Goal: Contribute content: Contribute content

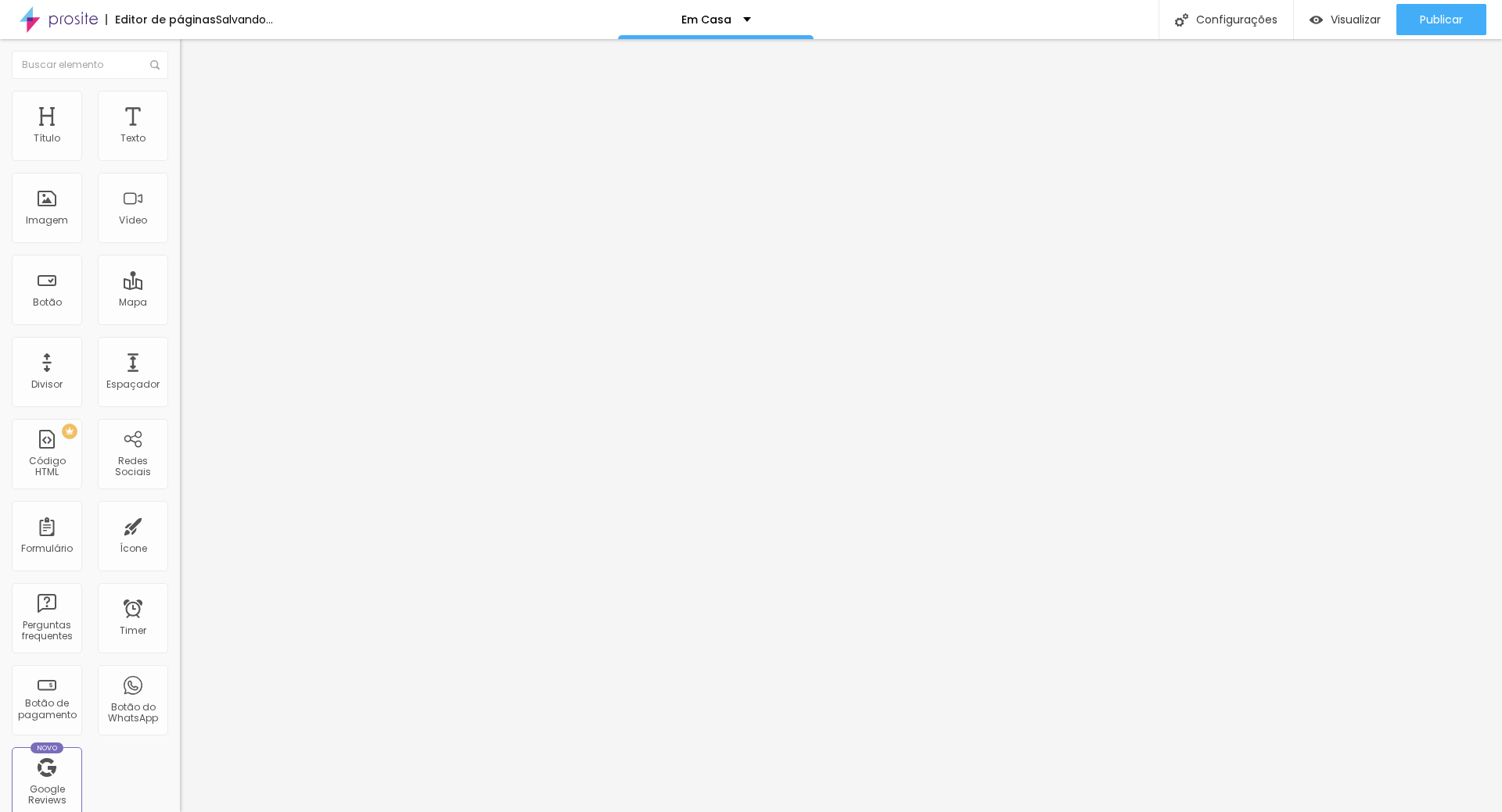
click at [180, 135] on span "Trocar imagem" at bounding box center [222, 128] width 86 height 14
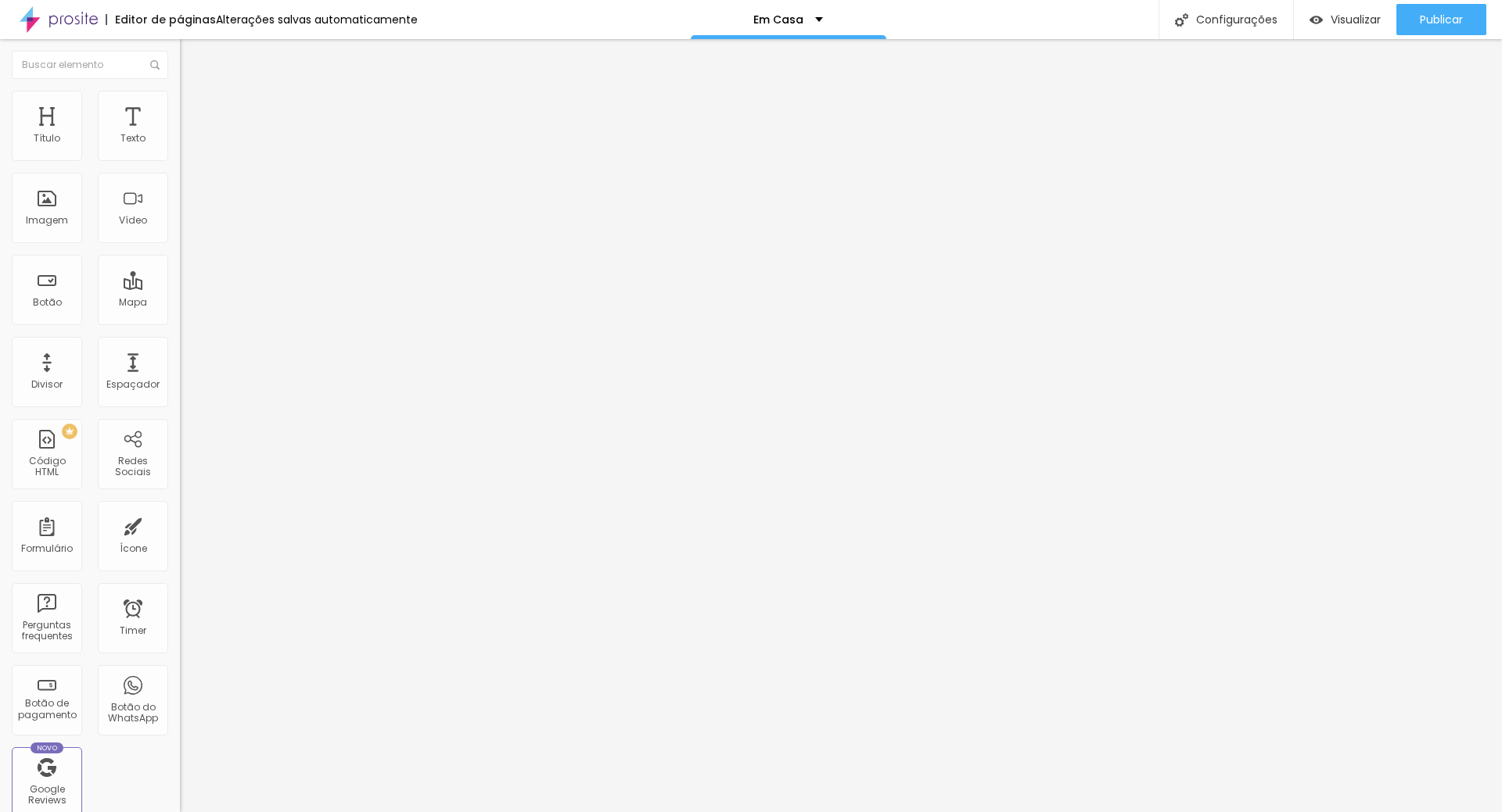
scroll to position [485, 0]
click at [180, 135] on span "Trocar imagem" at bounding box center [222, 128] width 86 height 14
drag, startPoint x: 1225, startPoint y: 239, endPoint x: 1225, endPoint y: 249, distance: 10.0
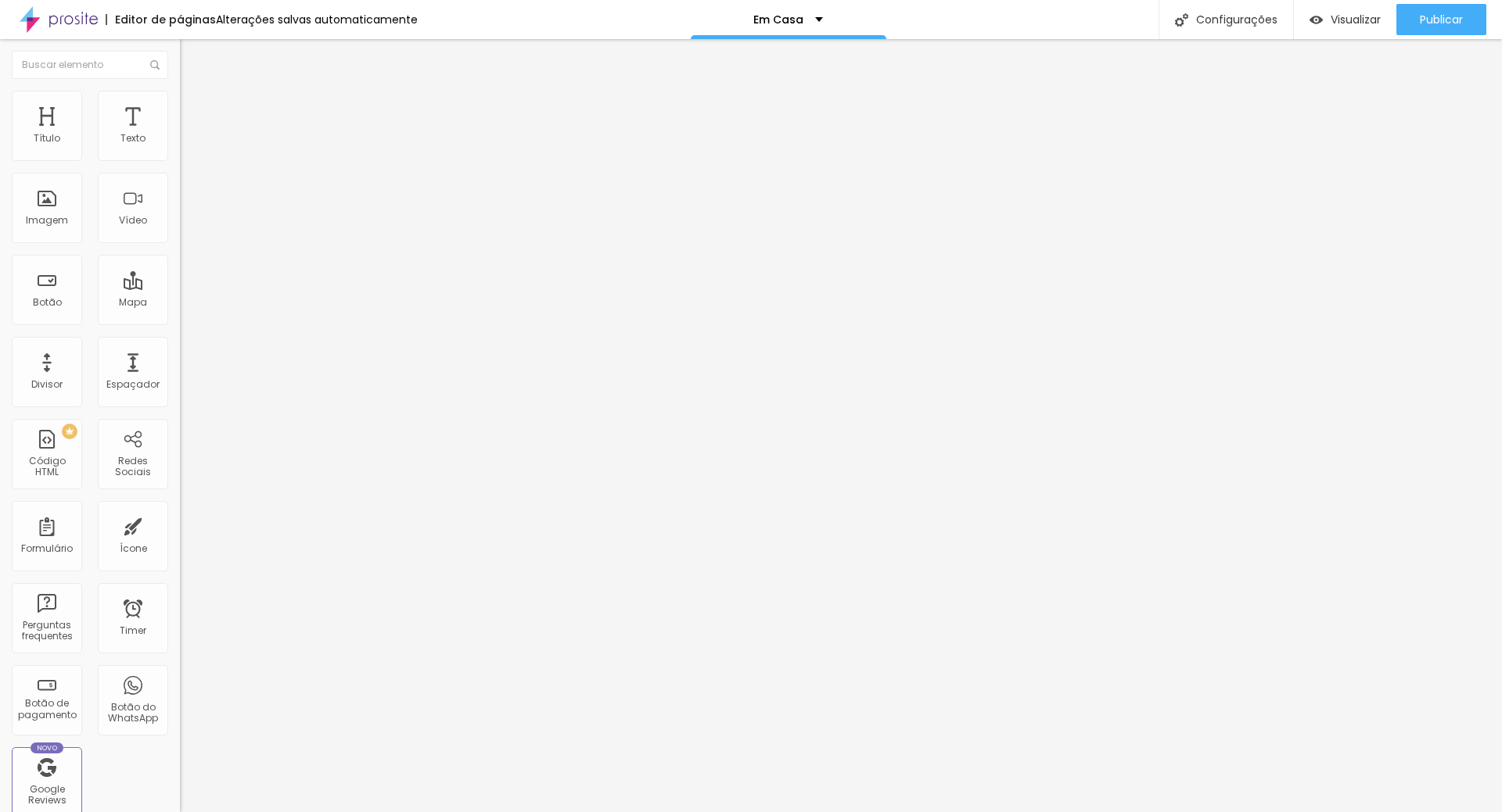
drag, startPoint x: 1225, startPoint y: 540, endPoint x: 1225, endPoint y: 526, distance: 14.0
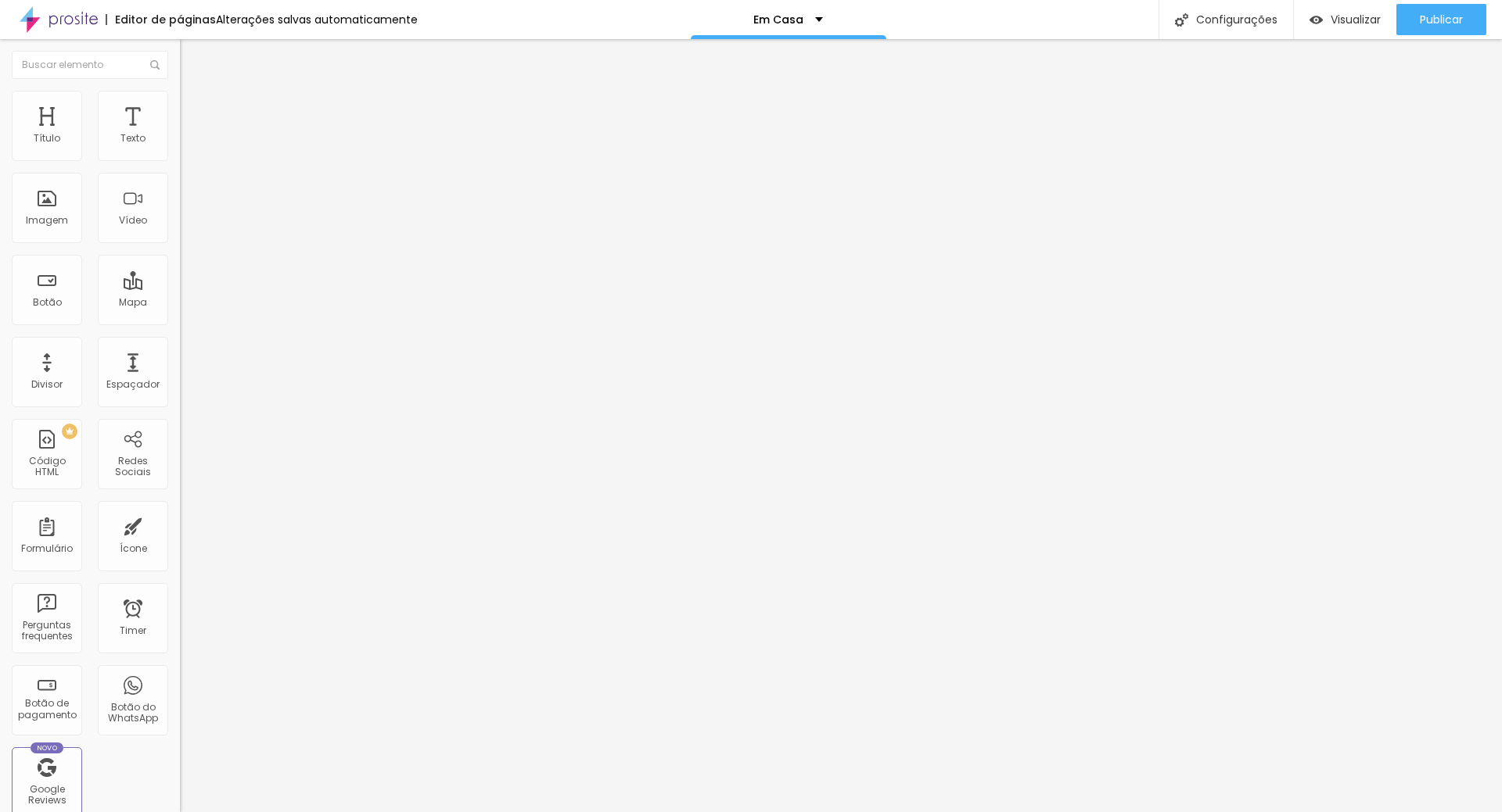
click at [180, 135] on span "Trocar imagem" at bounding box center [222, 128] width 86 height 14
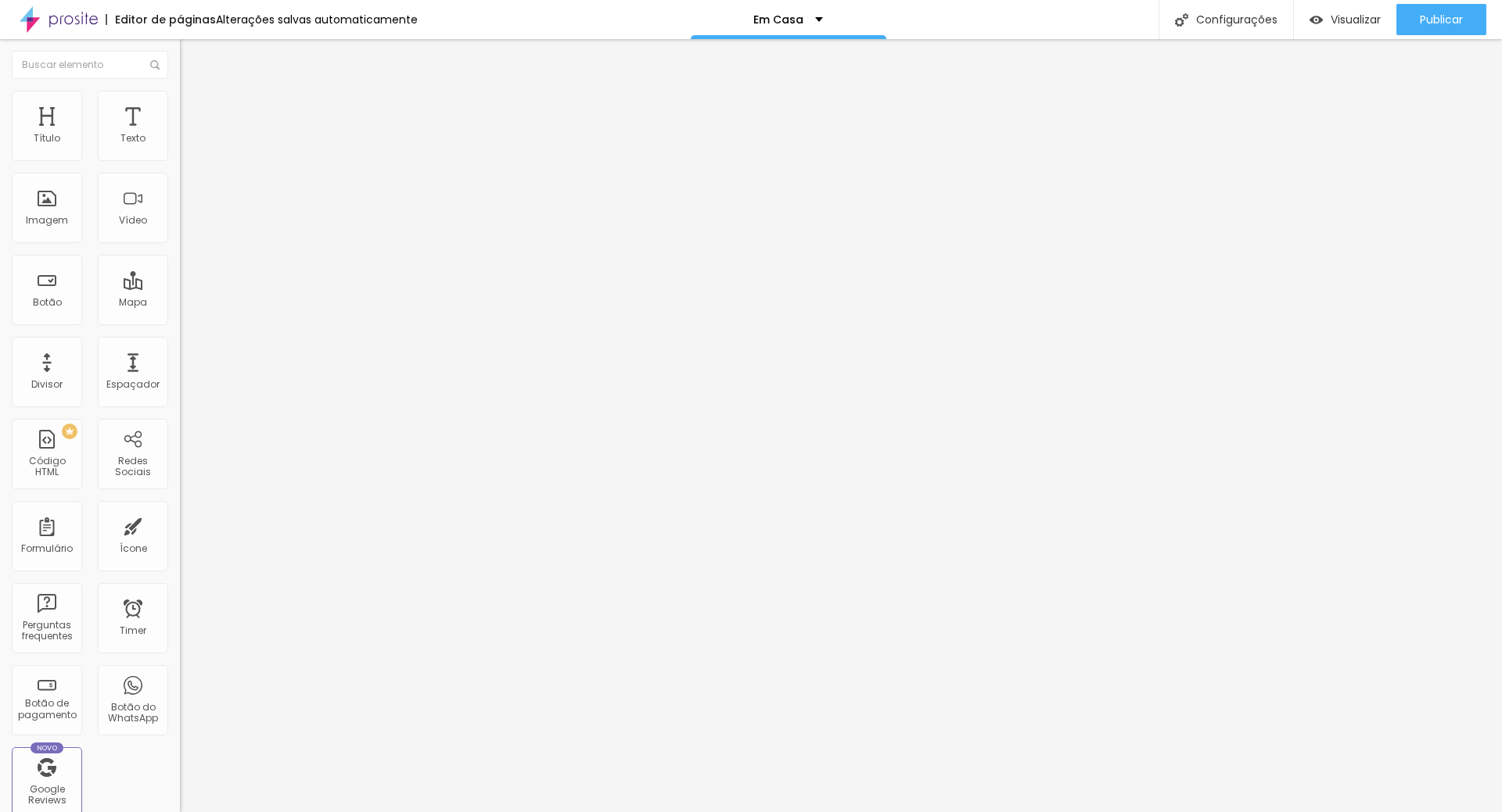
click at [180, 135] on span "Trocar imagem" at bounding box center [222, 128] width 86 height 14
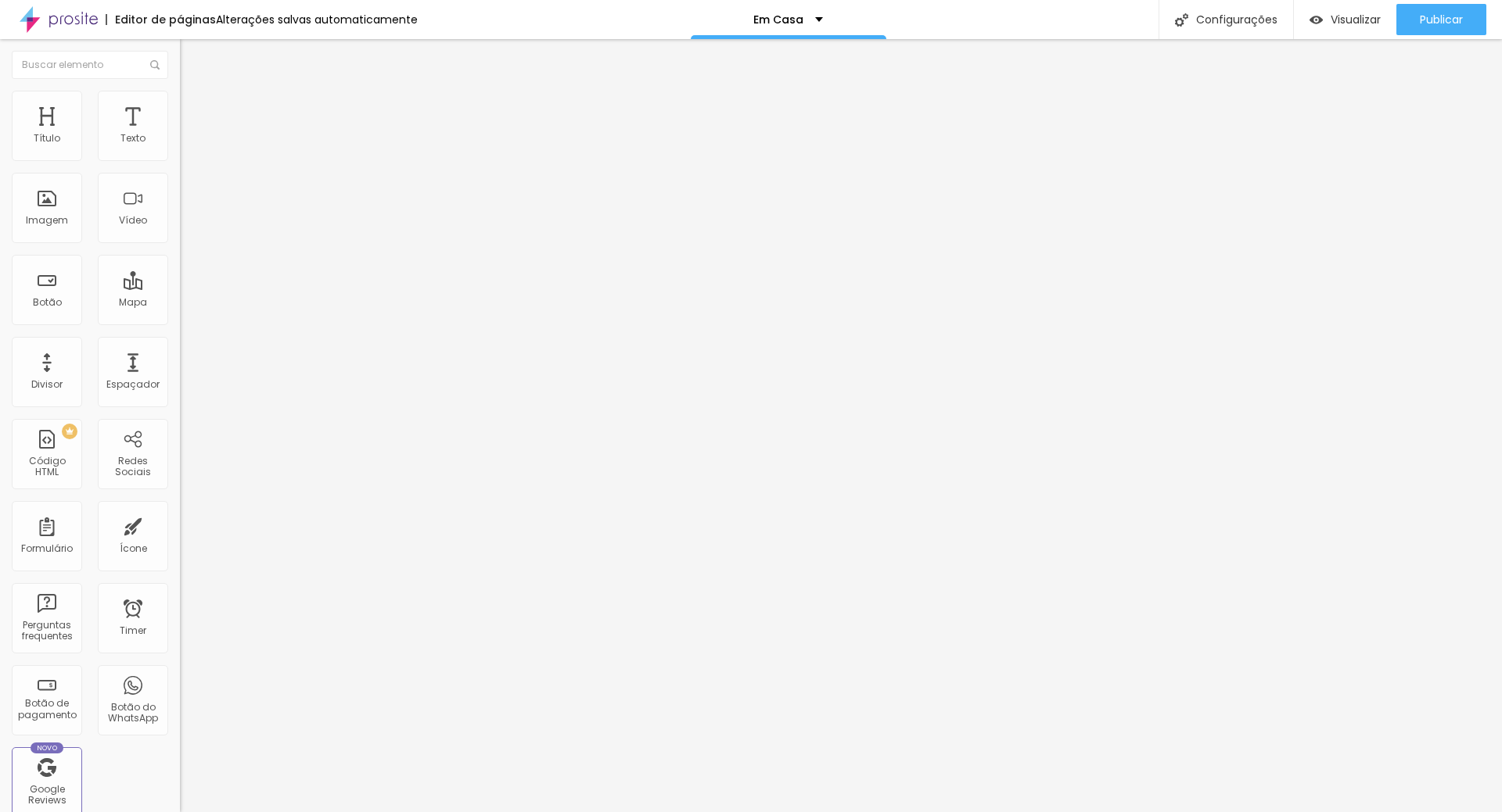
click at [180, 135] on span "Trocar imagem" at bounding box center [222, 128] width 86 height 14
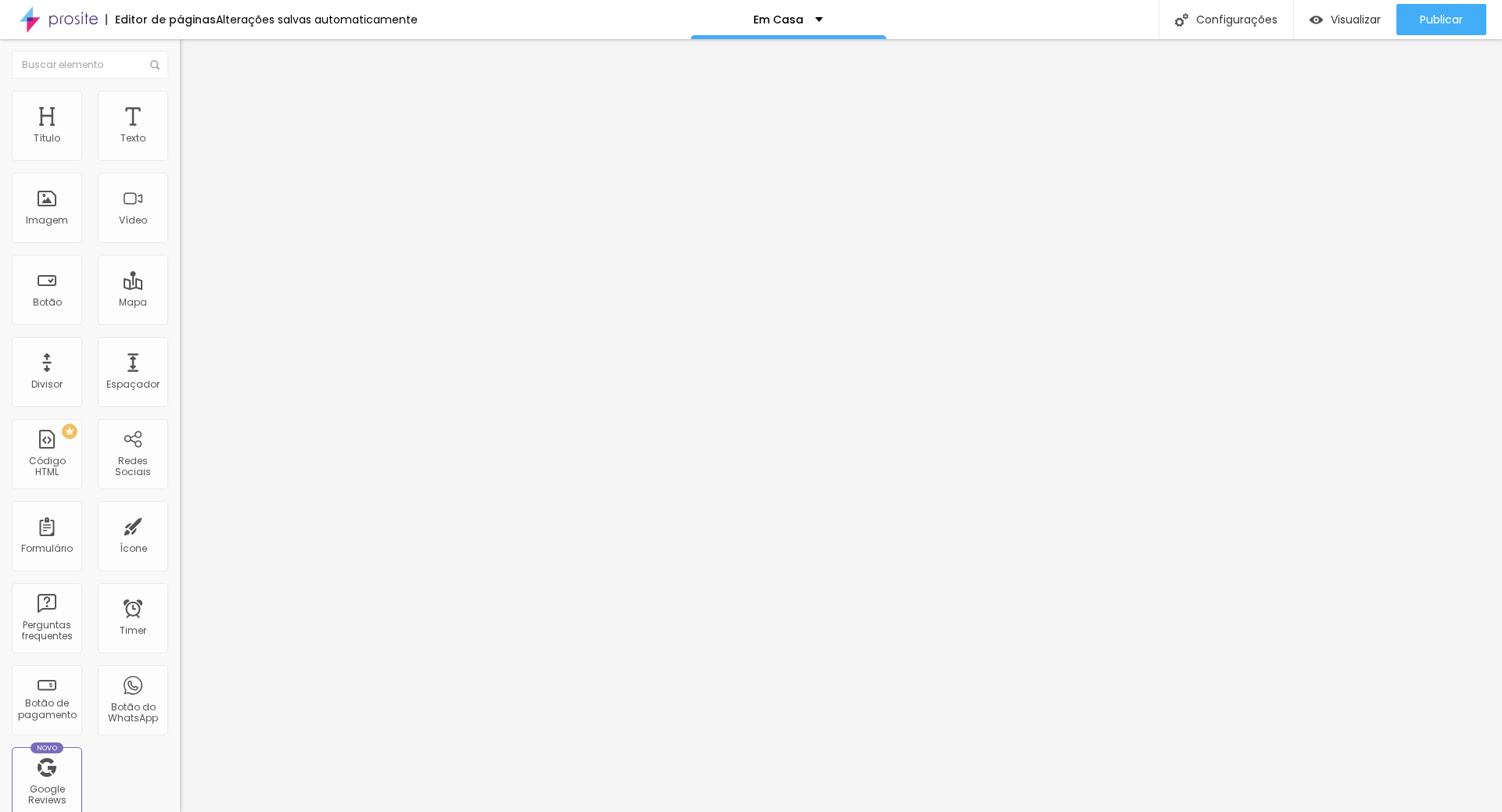
click at [180, 135] on span "Trocar imagem" at bounding box center [222, 128] width 86 height 14
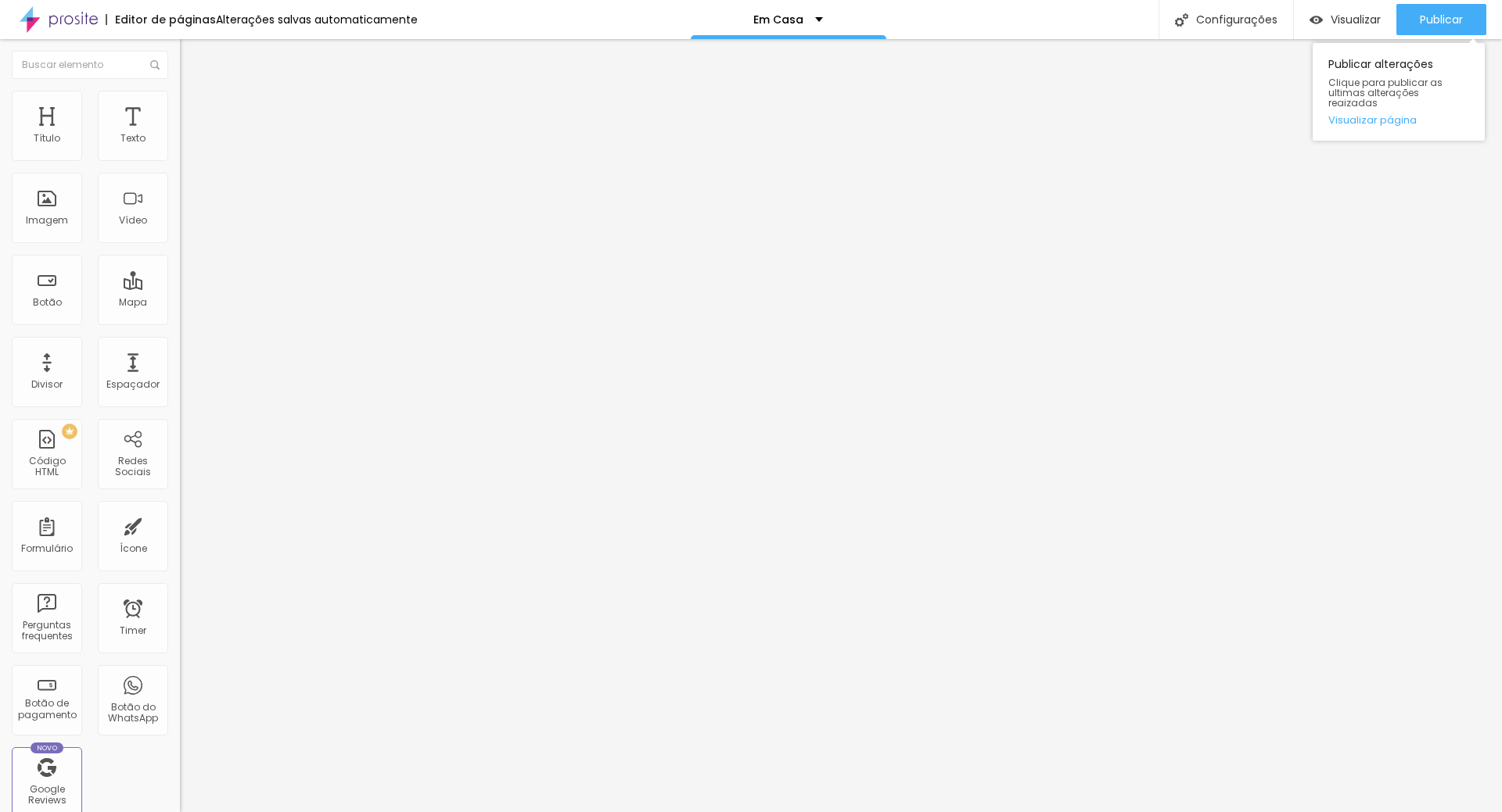
drag, startPoint x: 1455, startPoint y: 18, endPoint x: 1430, endPoint y: 43, distance: 35.4
click at [1455, 19] on span "Publicar" at bounding box center [1441, 20] width 43 height 13
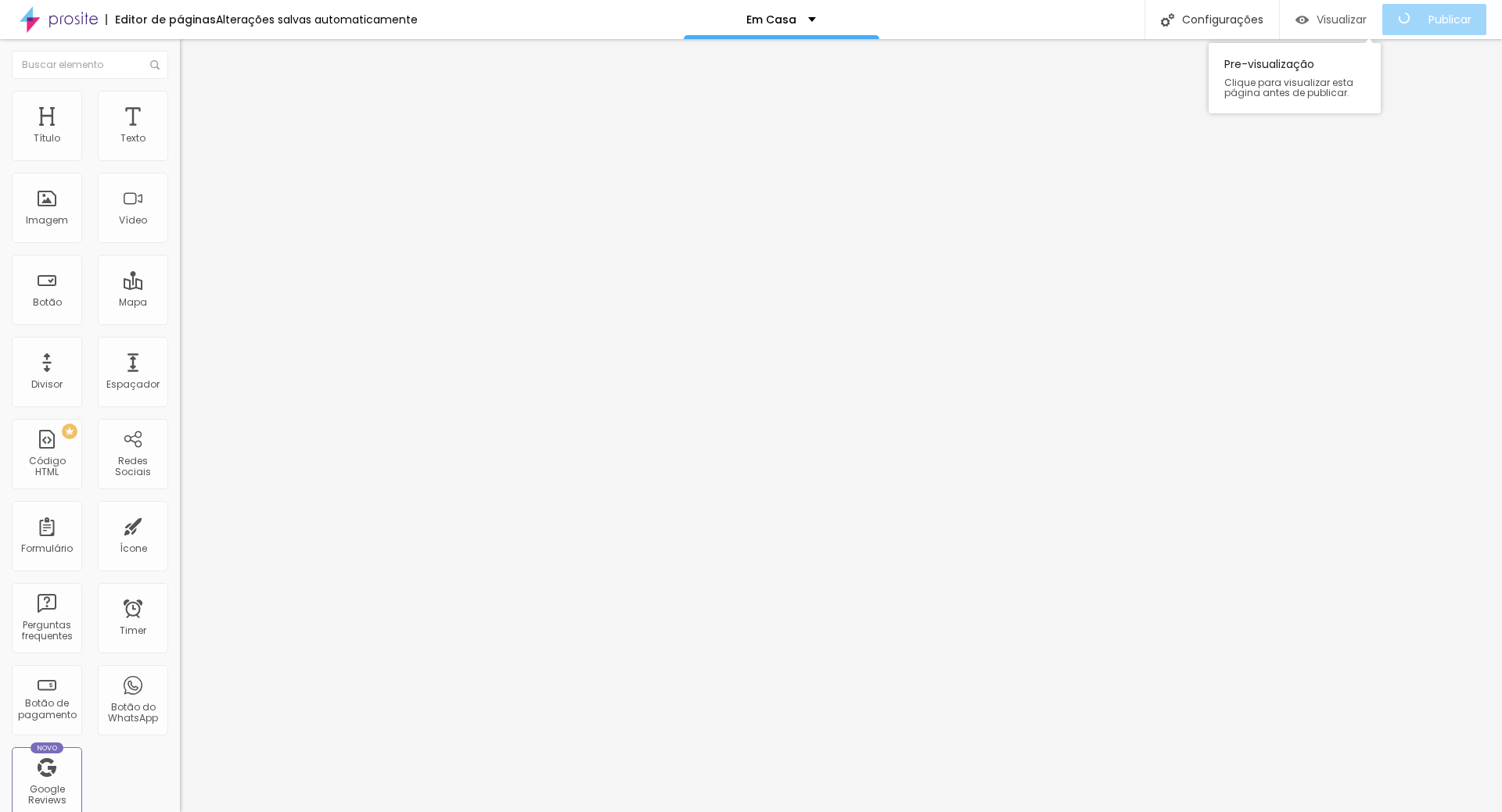
click at [1365, 19] on span "Visualizar" at bounding box center [1341, 20] width 50 height 13
click at [1449, 22] on span "Publicar" at bounding box center [1441, 20] width 43 height 13
click at [1430, 25] on span "Publicar" at bounding box center [1441, 20] width 43 height 13
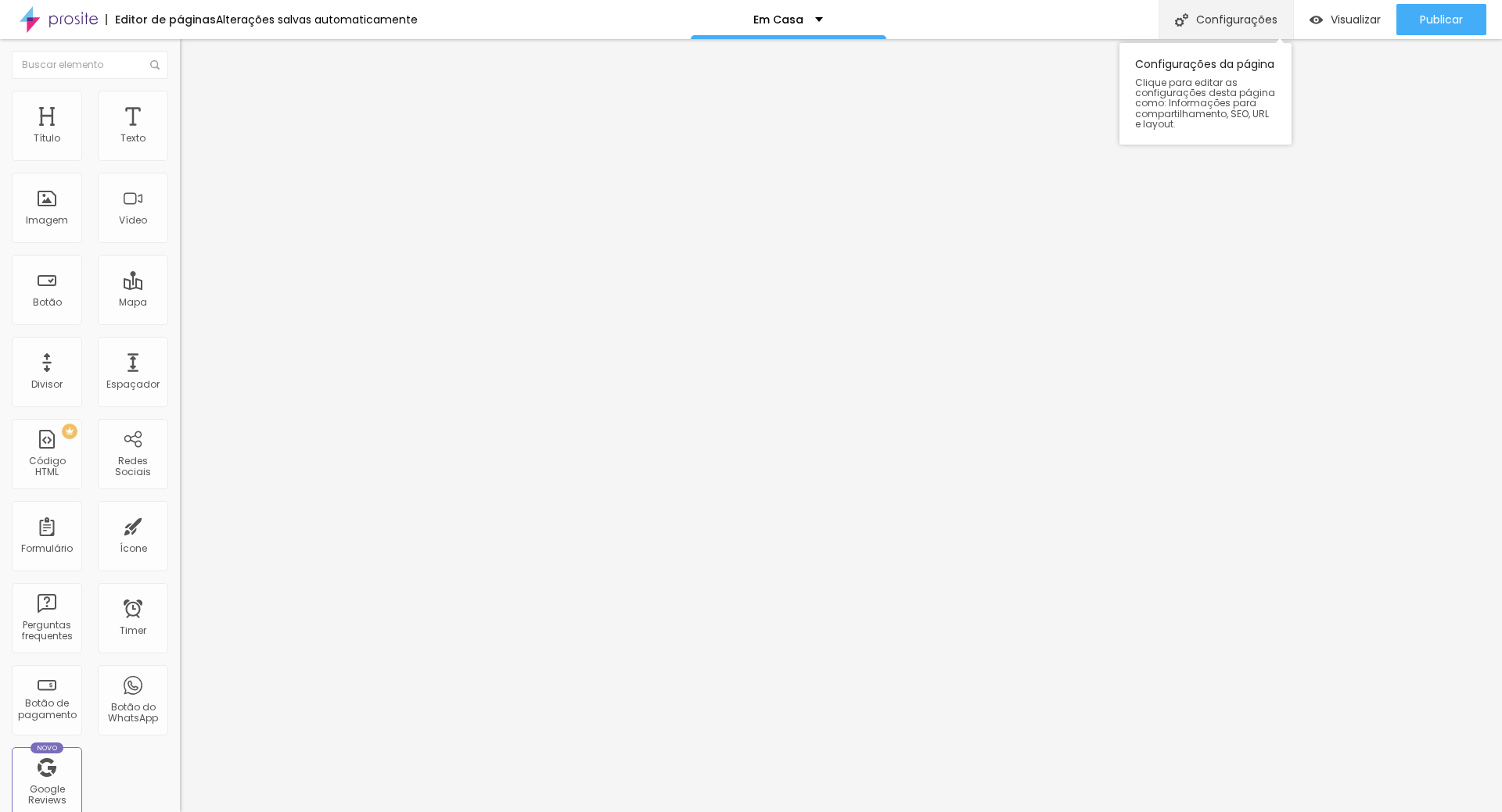
click at [1232, 23] on div "Configurações" at bounding box center [1226, 20] width 135 height 39
drag, startPoint x: 851, startPoint y: 336, endPoint x: 793, endPoint y: 340, distance: 58.1
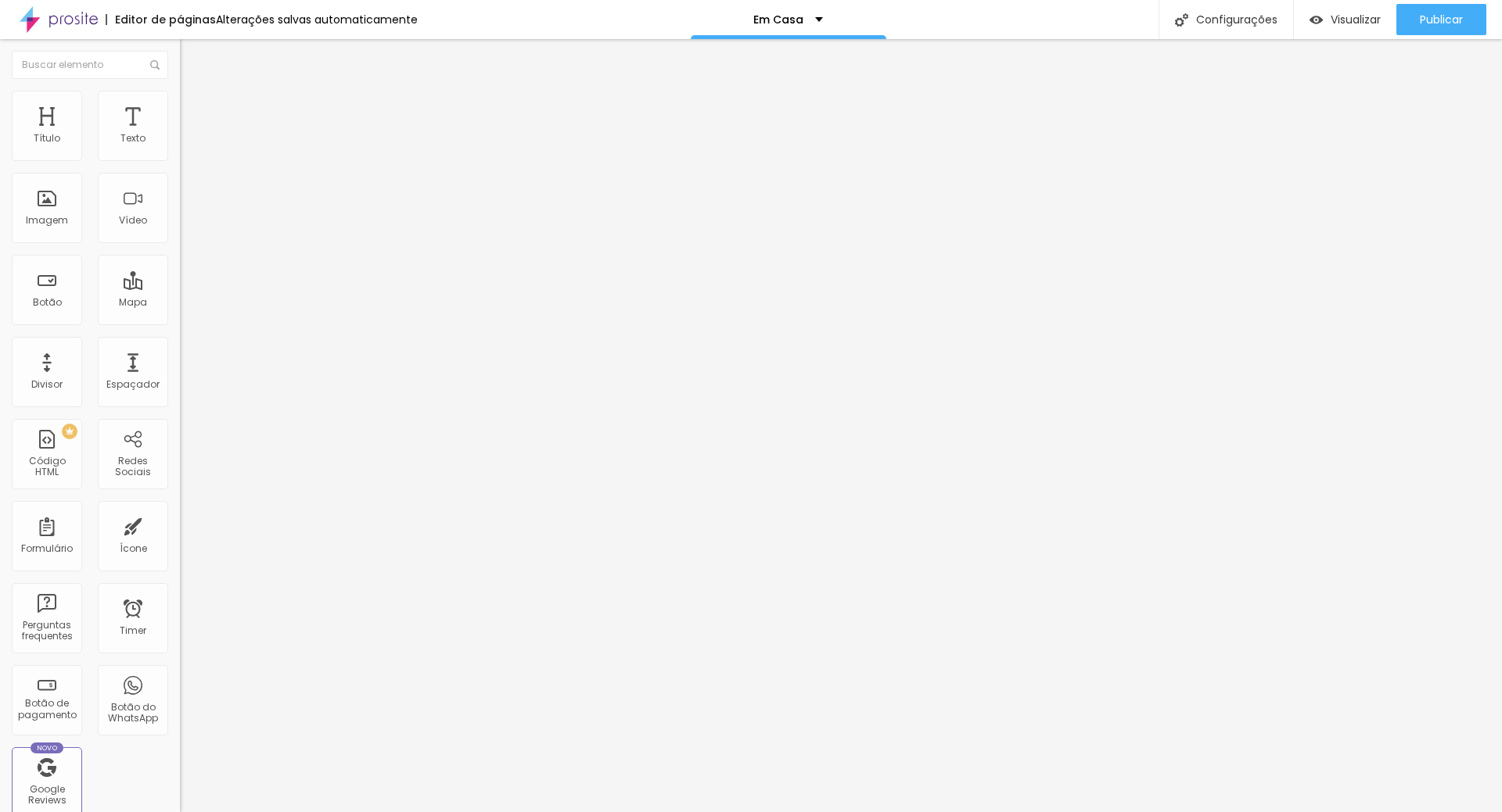
drag, startPoint x: 598, startPoint y: 335, endPoint x: 854, endPoint y: 339, distance: 256.0
copy form "https://www.marcellemoraesfotografia.com/em-casa"
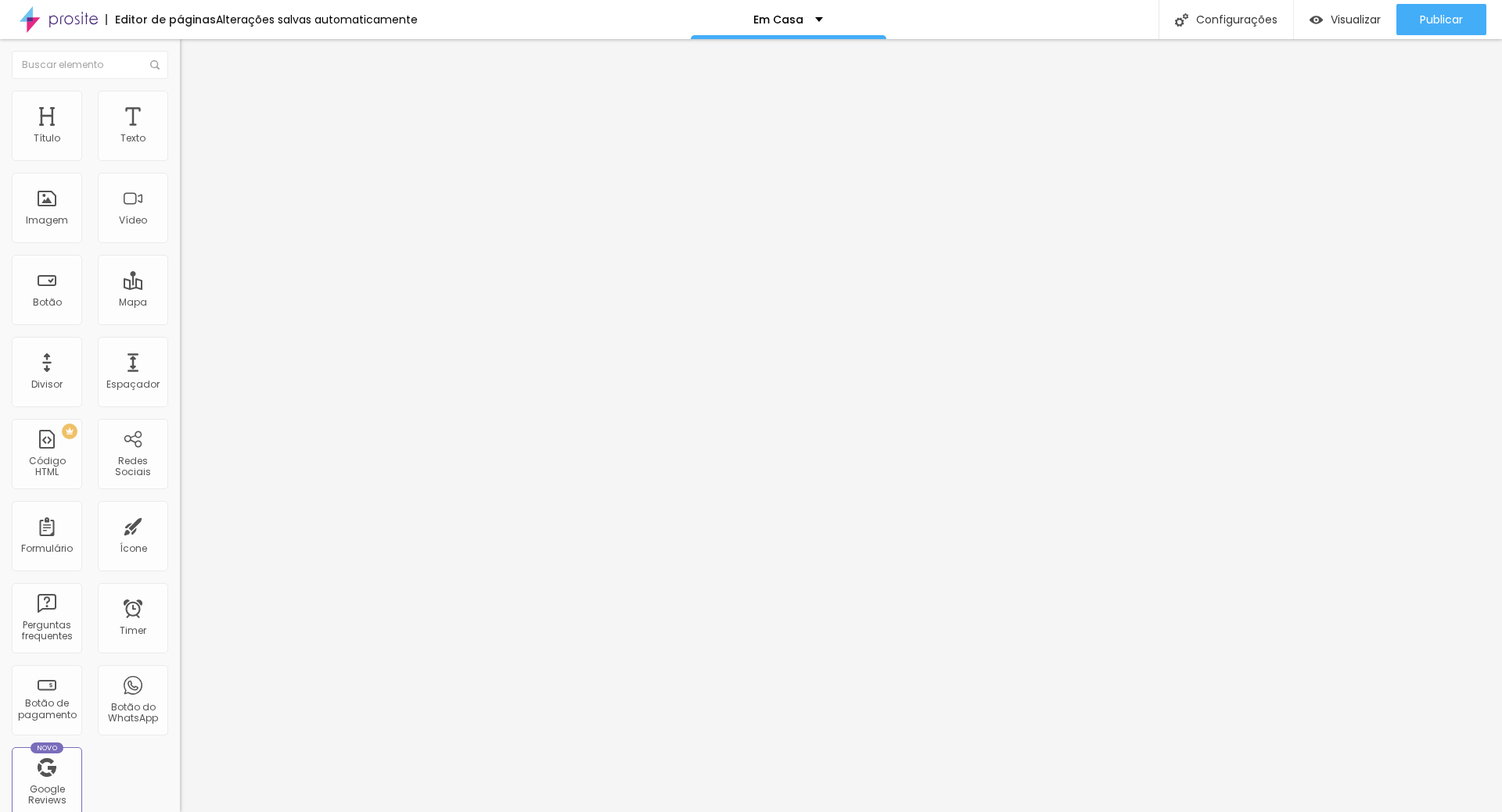
drag, startPoint x: 192, startPoint y: 236, endPoint x: 231, endPoint y: 241, distance: 39.3
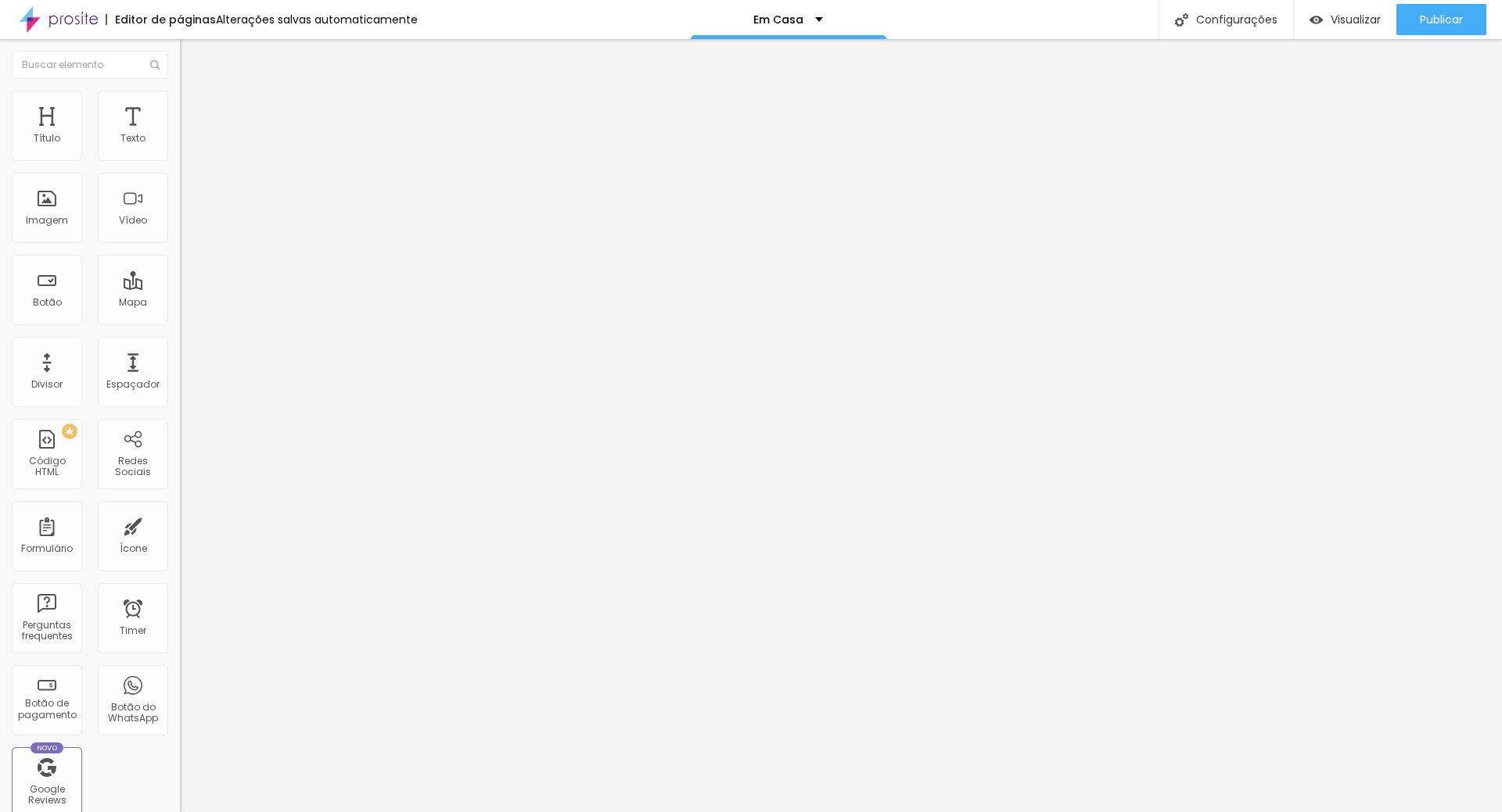
drag, startPoint x: 1029, startPoint y: 677, endPoint x: 1026, endPoint y: 685, distance: 8.5
drag, startPoint x: 96, startPoint y: 163, endPoint x: 0, endPoint y: 146, distance: 97.5
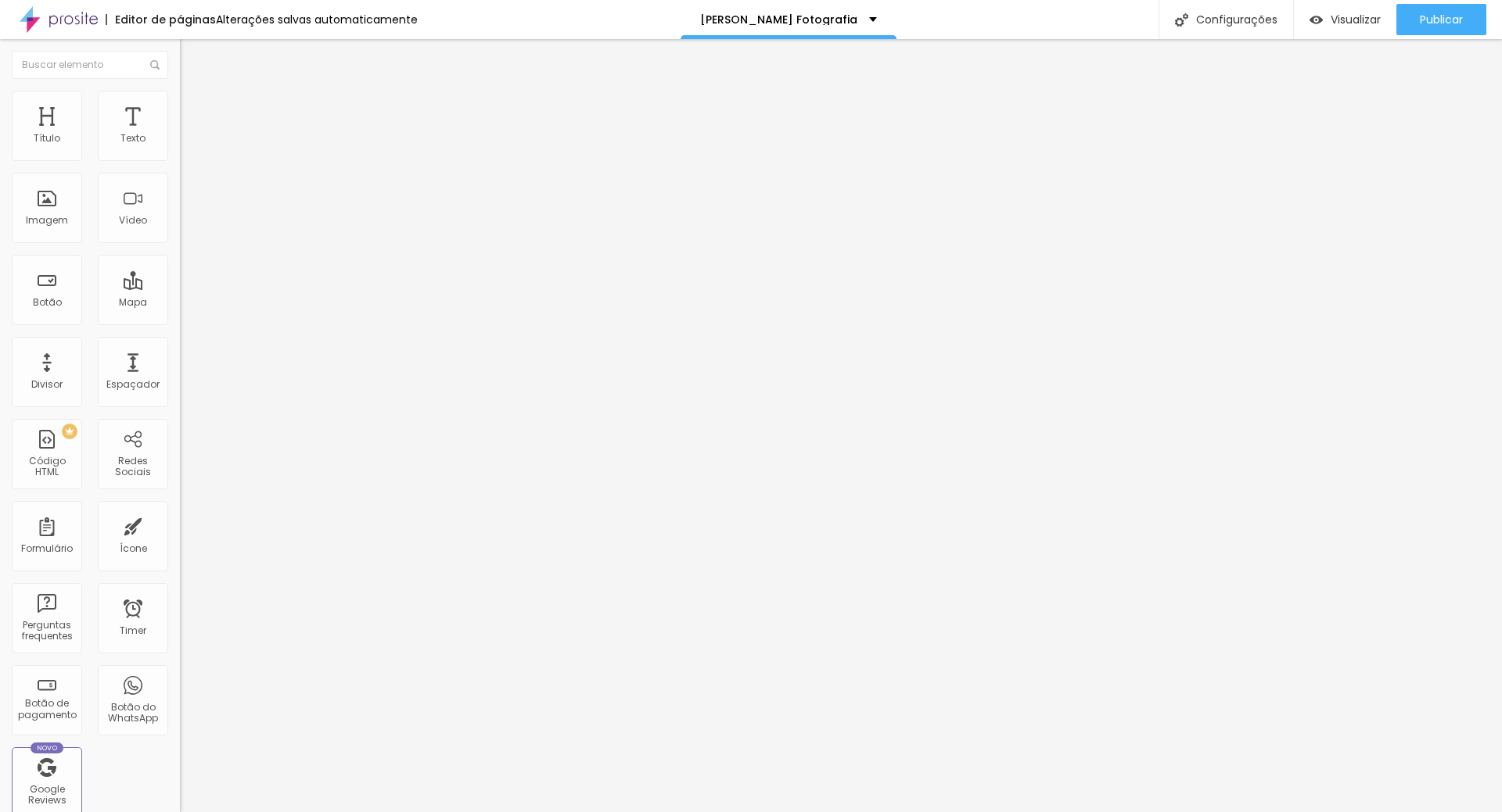
click at [180, 146] on div "Texto GESTANTE EXTERNO Alinhamento Tamanho Normal Pequeno Normal Grande Link UR…" at bounding box center [270, 240] width 180 height 237
type input "e"
type input "EM CASA"
click at [180, 322] on input "https://www.marcellemoraesfotografia.com/gestante-externo" at bounding box center [273, 315] width 188 height 16
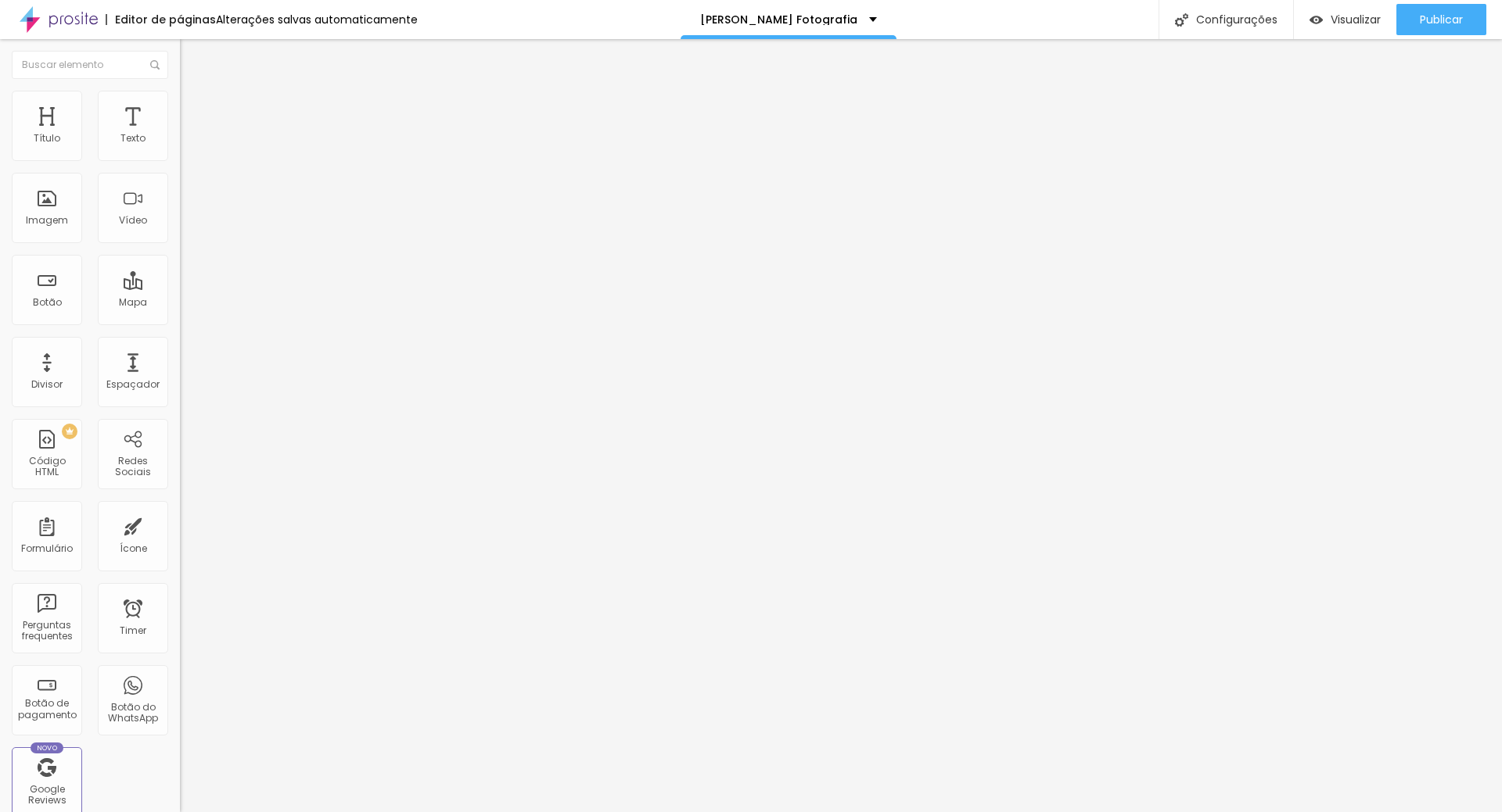
scroll to position [1, 0]
drag, startPoint x: 162, startPoint y: 322, endPoint x: 0, endPoint y: 349, distance: 164.2
click at [180, 349] on div "Texto EM CASA Alinhamento Tamanho Normal Pequeno Normal Grande Link URL https:/…" at bounding box center [270, 240] width 180 height 237
paste input "em-casa"
drag, startPoint x: 90, startPoint y: 321, endPoint x: 0, endPoint y: 369, distance: 102.0
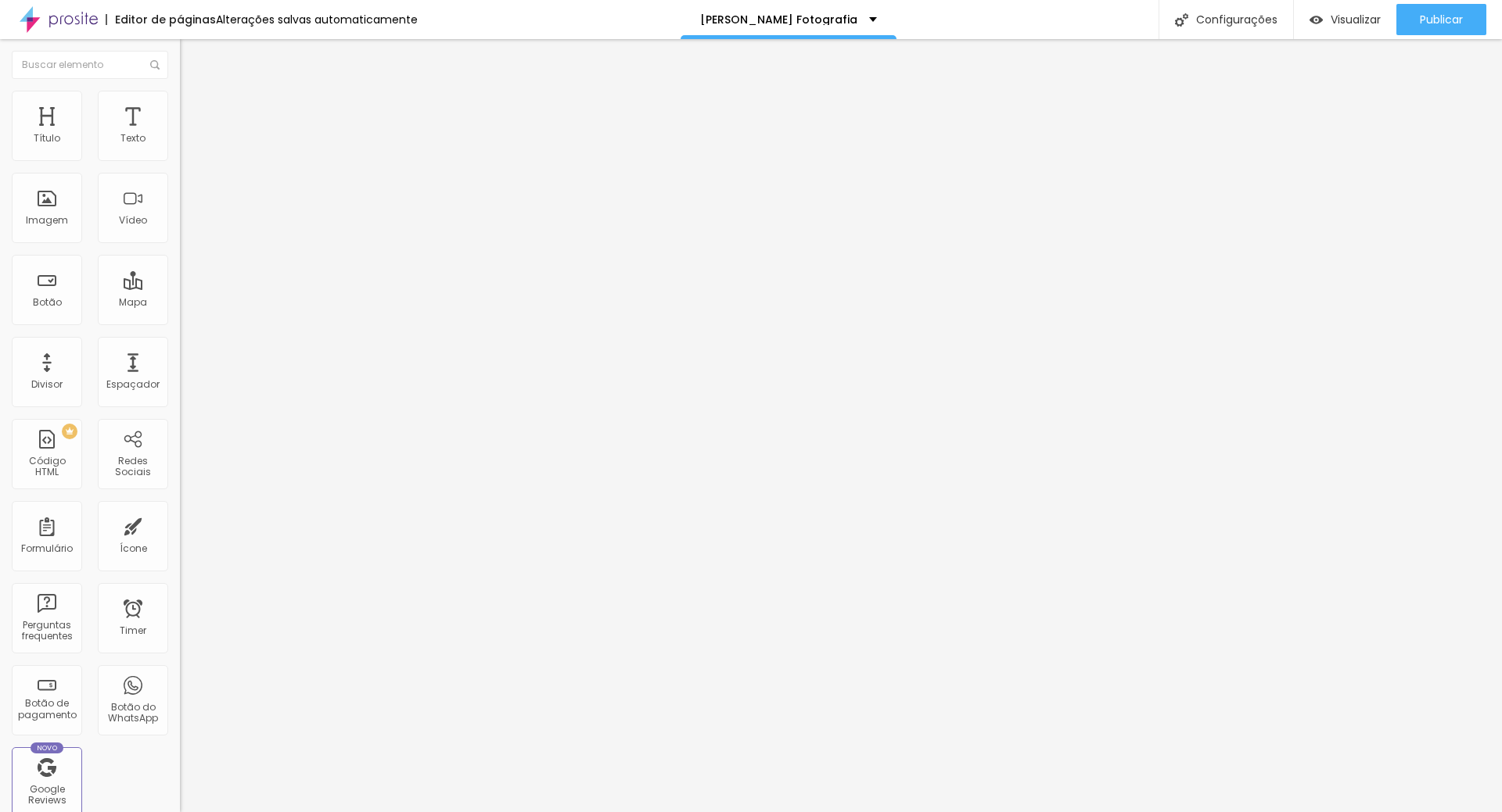
click at [180, 359] on div "Texto EM CASA Alinhamento Tamanho Normal Pequeno Normal Grande Link URL https:/…" at bounding box center [270, 240] width 180 height 237
type input "https://www.marcellemoraesfotografia.com/em-casa"
click at [1449, 20] on span "Publicar" at bounding box center [1441, 20] width 43 height 13
click at [1336, 19] on span "Visualizar" at bounding box center [1341, 20] width 50 height 13
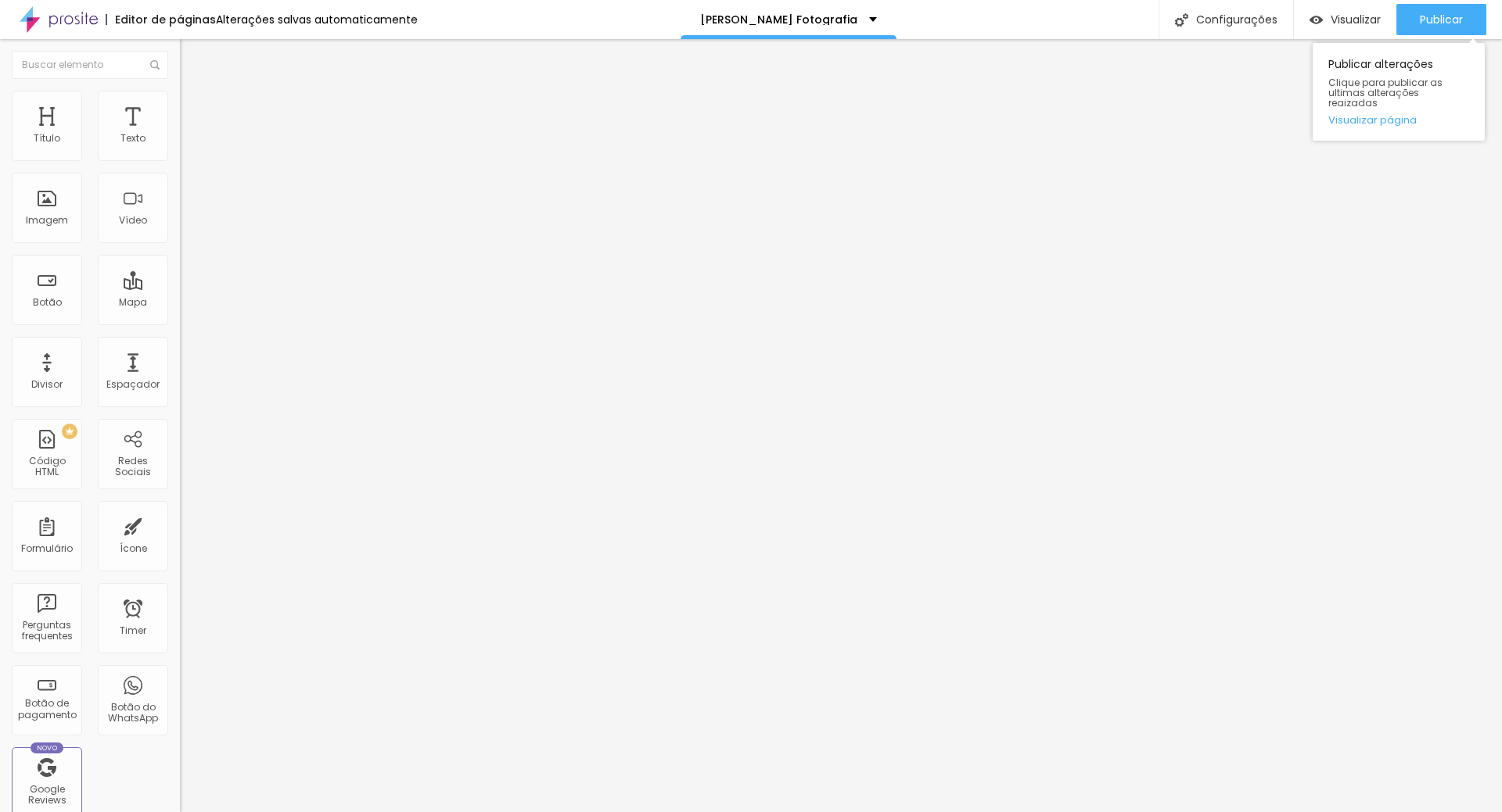
drag, startPoint x: 1463, startPoint y: 25, endPoint x: 1442, endPoint y: 75, distance: 54.2
click at [1465, 25] on button "Publicar" at bounding box center [1440, 20] width 90 height 31
click at [180, 106] on li "Avançado" at bounding box center [270, 114] width 180 height 16
click at [194, 108] on span "Estilo" at bounding box center [206, 101] width 25 height 14
click at [192, 57] on img "button" at bounding box center [198, 57] width 13 height 13
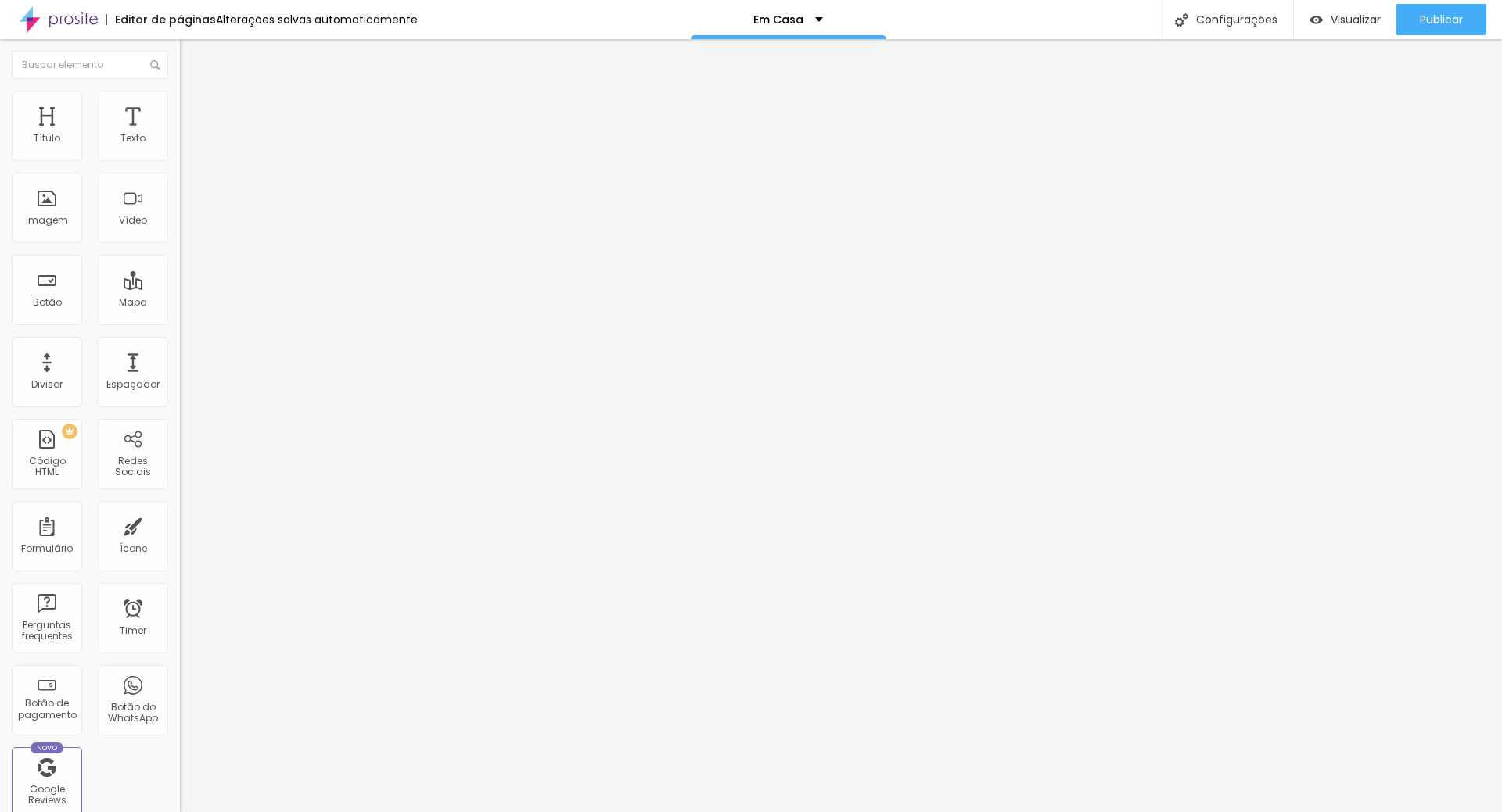
click at [180, 106] on img at bounding box center [187, 113] width 14 height 14
click at [194, 108] on span "Estilo" at bounding box center [206, 101] width 25 height 14
click at [192, 56] on img "button" at bounding box center [198, 57] width 13 height 13
